Goal: Book appointment/travel/reservation

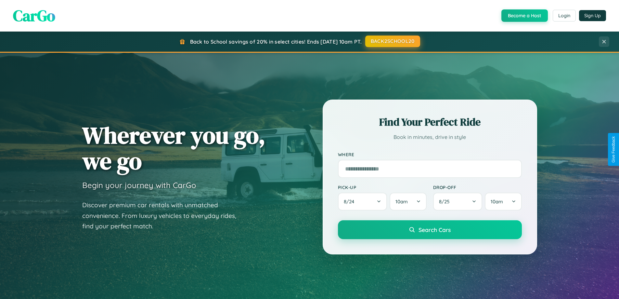
click at [392, 41] on button "BACK2SCHOOL20" at bounding box center [392, 41] width 55 height 12
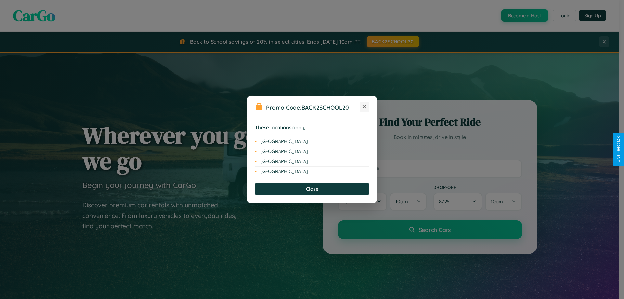
click at [364, 107] on icon at bounding box center [365, 107] width 4 height 4
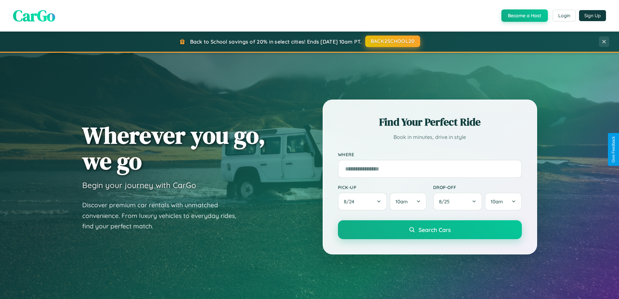
click at [392, 41] on button "BACK2SCHOOL20" at bounding box center [392, 41] width 55 height 12
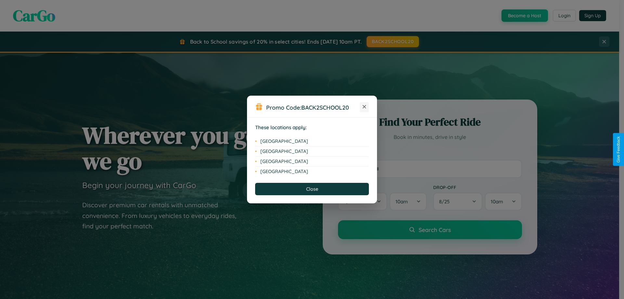
click at [364, 107] on icon at bounding box center [365, 107] width 4 height 4
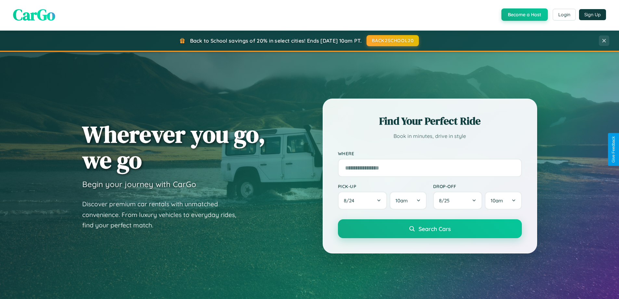
scroll to position [1044, 0]
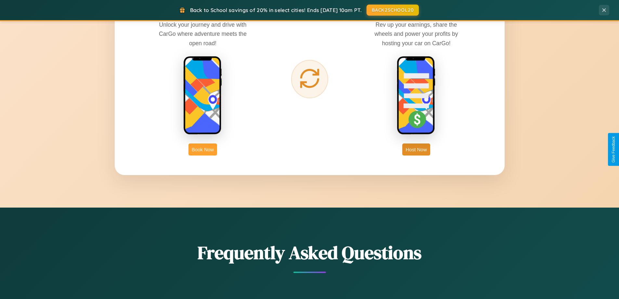
click at [203, 149] on button "Book Now" at bounding box center [202, 149] width 29 height 12
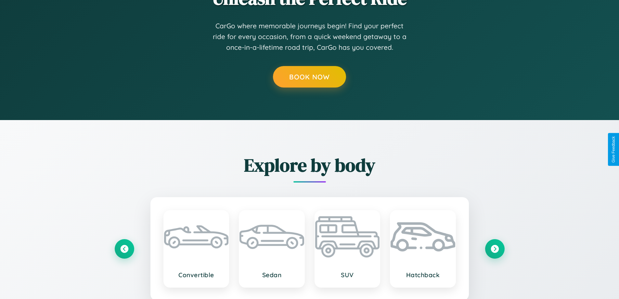
scroll to position [659, 0]
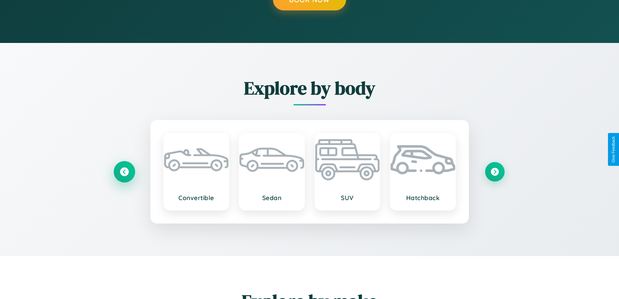
type input "**********"
click at [124, 171] on icon at bounding box center [124, 171] width 9 height 9
